Goal: Information Seeking & Learning: Check status

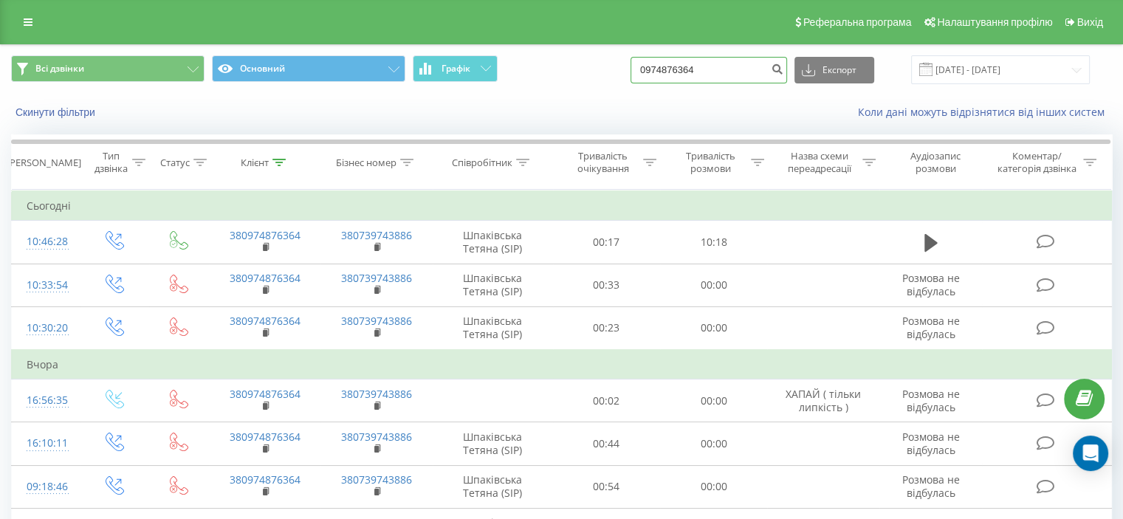
drag, startPoint x: 733, startPoint y: 67, endPoint x: 358, endPoint y: -5, distance: 381.4
click at [358, 0] on html "[DOMAIN_NAME] 0974876364 Проекти [DOMAIN_NAME] Дашборд Центр звернень Журнал дз…" at bounding box center [561, 259] width 1123 height 519
paste input "0932154276"
type input "0932154276"
click at [784, 67] on icon "submit" at bounding box center [777, 67] width 13 height 9
